Goal: Task Accomplishment & Management: Complete application form

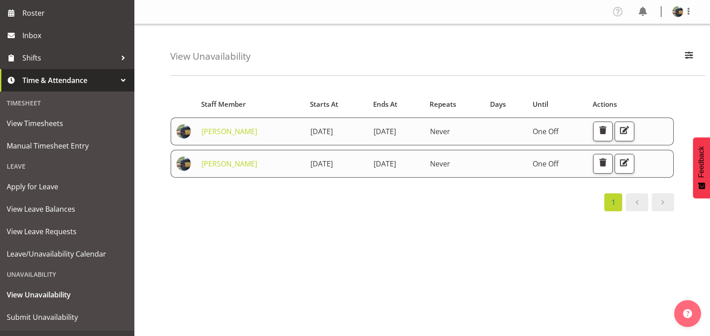
scroll to position [134, 0]
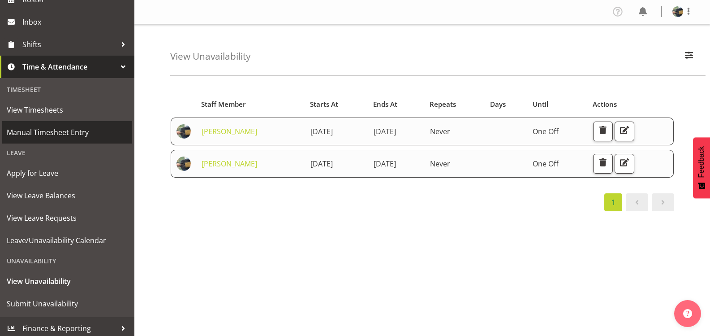
click at [71, 133] on span "Manual Timesheet Entry" at bounding box center [67, 131] width 121 height 13
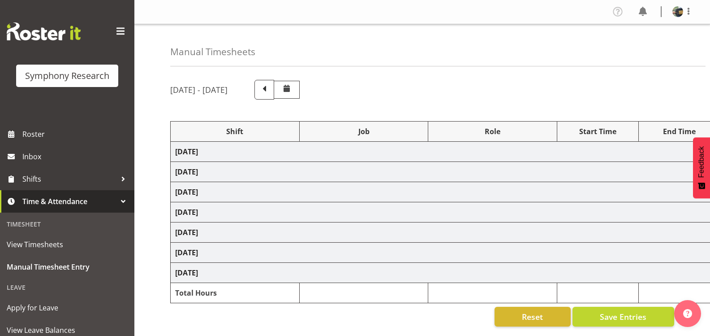
select select "81561"
select select "10587"
select select "47"
select select "81561"
select select "10587"
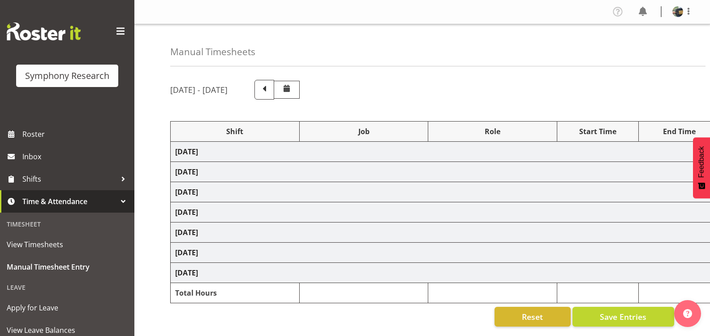
select select "47"
select select "81561"
select select "10587"
select select "47"
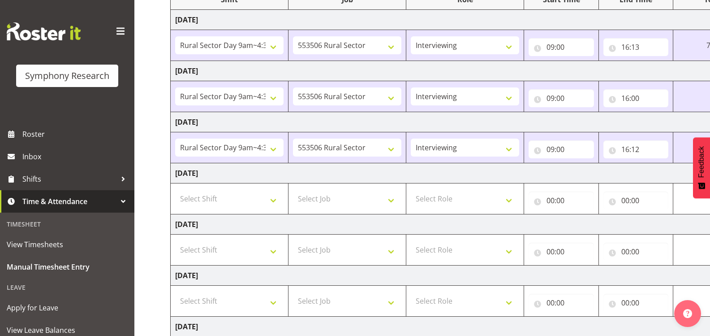
scroll to position [134, 0]
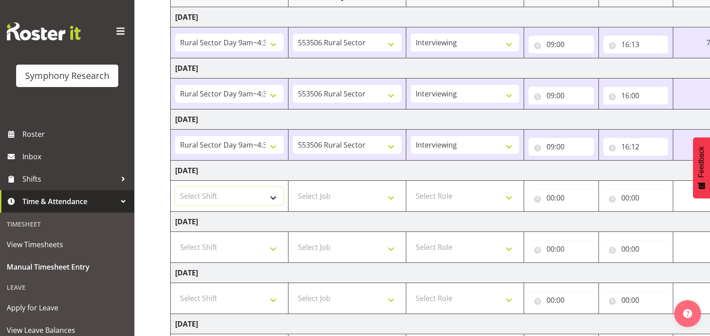
click at [271, 199] on select "Select Shift !!Weekend Residential (Roster IT Shift Label) *Business 9/10am ~ 4…" at bounding box center [229, 196] width 108 height 18
select select "81561"
click at [175, 187] on select "Select Shift !!Weekend Residential (Roster IT Shift Label) *Business 9/10am ~ 4…" at bounding box center [229, 196] width 108 height 18
click at [380, 192] on select "Select Job 550060 IF Admin 553492 World Poll Aus Wave 2 Main 2025 553493 World …" at bounding box center [347, 196] width 108 height 18
select select "10587"
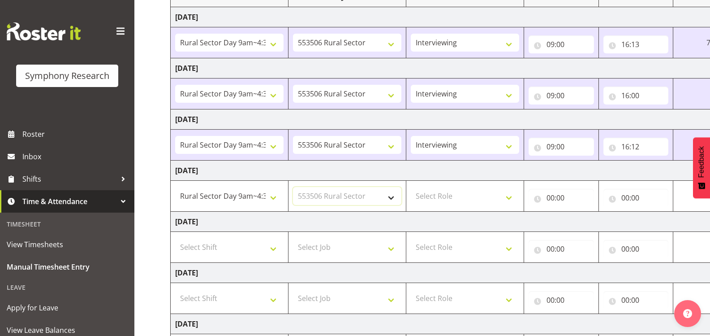
click at [293, 187] on select "Select Job 550060 IF Admin 553492 World Poll Aus Wave 2 Main 2025 553493 World …" at bounding box center [347, 196] width 108 height 18
click at [488, 198] on select "Select Role Briefing Interviewing" at bounding box center [465, 196] width 108 height 18
select select "47"
click at [411, 187] on select "Select Role Briefing Interviewing" at bounding box center [465, 196] width 108 height 18
click at [553, 200] on input "00:00" at bounding box center [561, 198] width 65 height 18
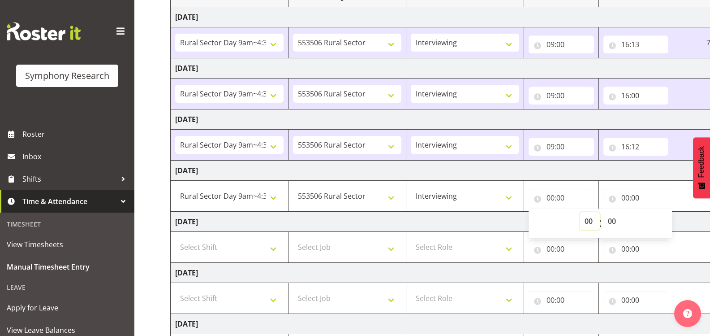
click at [586, 222] on select "00 01 02 03 04 05 06 07 08 09 10 11 12 13 14 15 16 17 18 19 20 21 22 23" at bounding box center [590, 221] width 20 height 18
select select "9"
click at [600, 212] on select "00 01 02 03 04 05 06 07 08 09 10 11 12 13 14 15 16 17 18 19 20 21 22 23" at bounding box center [590, 221] width 20 height 18
type input "09:00"
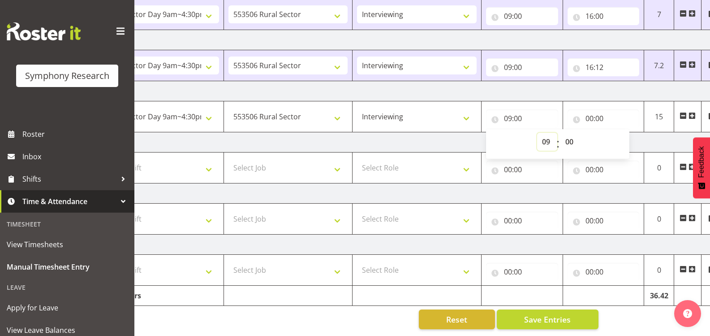
scroll to position [0, 87]
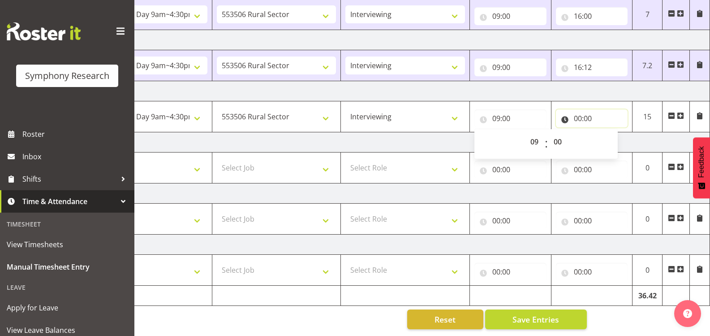
click at [584, 111] on input "00:00" at bounding box center [592, 118] width 72 height 18
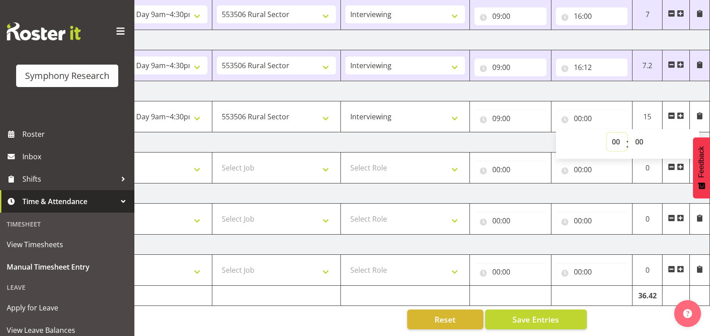
click at [616, 136] on select "00 01 02 03 04 05 06 07 08 09 10 11 12 13 14 15 16 17 18 19 20 21 22 23" at bounding box center [617, 142] width 20 height 18
select select "16"
click at [607, 133] on select "00 01 02 03 04 05 06 07 08 09 10 11 12 13 14 15 16 17 18 19 20 21 22 23" at bounding box center [617, 142] width 20 height 18
type input "16:00"
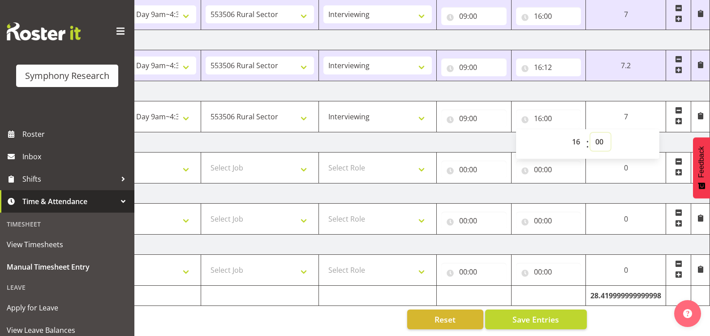
click at [600, 133] on select "00 01 02 03 04 05 06 07 08 09 10 11 12 13 14 15 16 17 18 19 20 21 22 23 24 25 2…" at bounding box center [601, 142] width 20 height 18
select select "15"
click at [591, 133] on select "00 01 02 03 04 05 06 07 08 09 10 11 12 13 14 15 16 17 18 19 20 21 22 23 24 25 2…" at bounding box center [601, 142] width 20 height 18
type input "16:15"
click at [631, 316] on div "Manual Timesheets [DATE] - [DATE] Shift Job Role Start Time End Time Total [DAT…" at bounding box center [422, 72] width 576 height 525
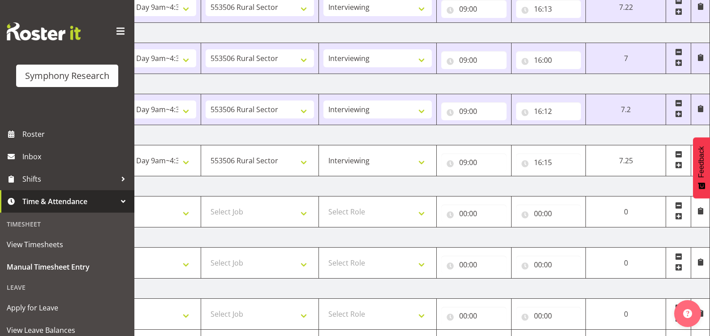
scroll to position [220, 0]
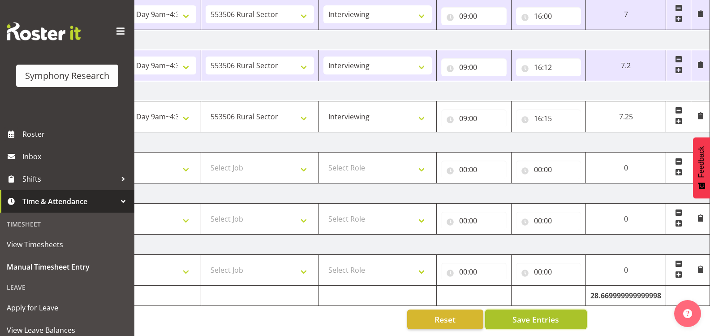
click at [569, 311] on button "Save Entries" at bounding box center [536, 319] width 102 height 20
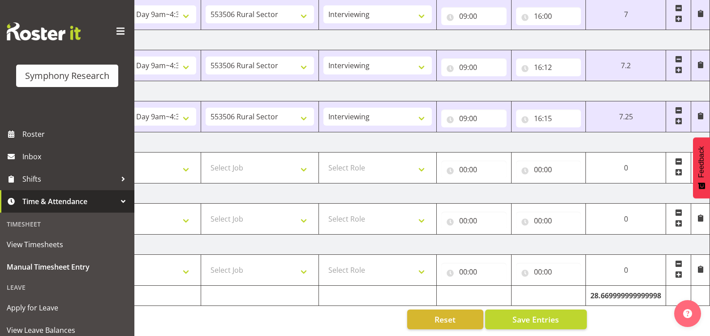
click at [355, 320] on div "Reset Save Entries" at bounding box center [335, 319] width 504 height 20
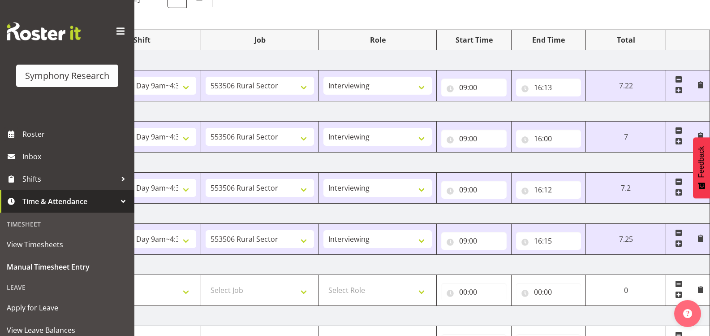
scroll to position [86, 0]
